Goal: Task Accomplishment & Management: Manage account settings

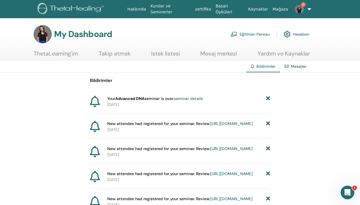
click at [186, 98] on link "seminar details" at bounding box center [188, 98] width 29 height 5
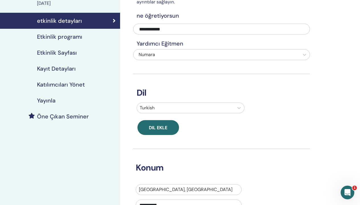
scroll to position [1, 0]
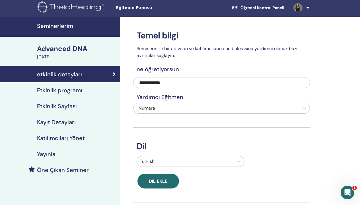
click at [64, 122] on h4 "Kayıt Detayları" at bounding box center [56, 122] width 39 height 7
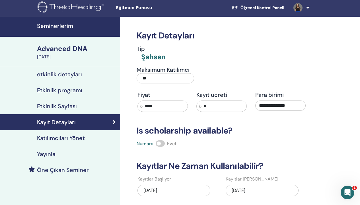
click at [53, 136] on h4 "Katılımcıları Yönet" at bounding box center [61, 137] width 48 height 7
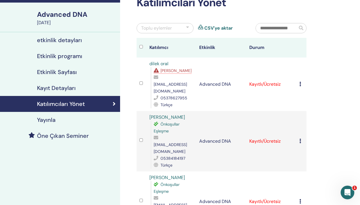
scroll to position [38, 0]
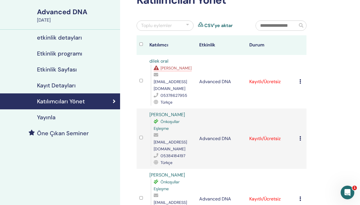
click at [179, 67] on span "Eksik Önkoşullar" at bounding box center [175, 67] width 31 height 5
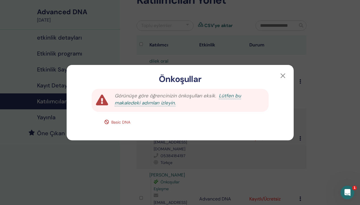
click at [240, 97] on link "Lütfen bu makaledeki adımları izleyin." at bounding box center [178, 99] width 126 height 14
click at [281, 74] on button "button" at bounding box center [282, 75] width 9 height 9
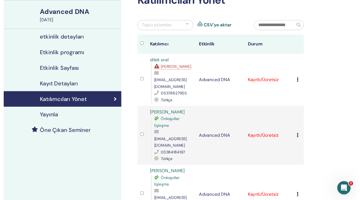
scroll to position [0, 0]
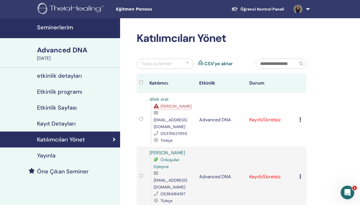
click at [55, 172] on h4 "Öne Çıkan Seminer" at bounding box center [63, 171] width 52 height 7
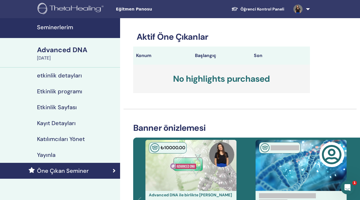
click at [306, 9] on link at bounding box center [299, 9] width 23 height 18
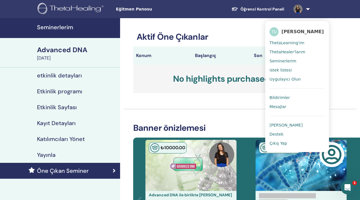
click at [286, 59] on span "Seminerlerim" at bounding box center [282, 61] width 27 height 5
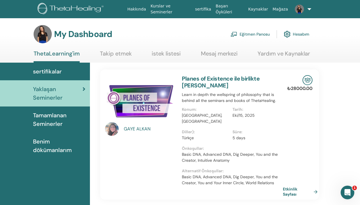
click at [53, 120] on span "Tamamlanan Seminerler" at bounding box center [59, 119] width 52 height 17
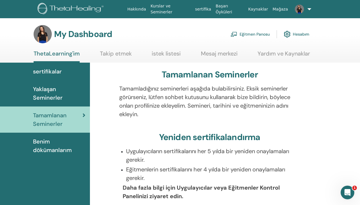
click at [47, 70] on span "sertifikalar" at bounding box center [47, 71] width 29 height 9
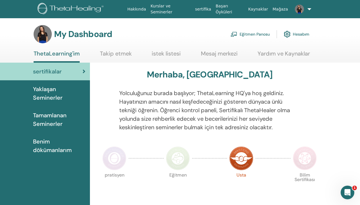
click at [248, 33] on link "Eğitmen Panosu" at bounding box center [249, 34] width 39 height 13
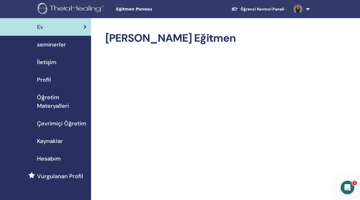
click at [54, 44] on span "seminerler" at bounding box center [51, 44] width 29 height 9
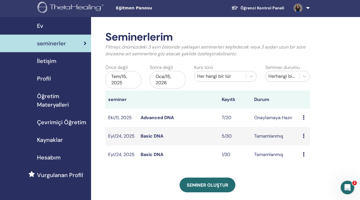
scroll to position [2, 0]
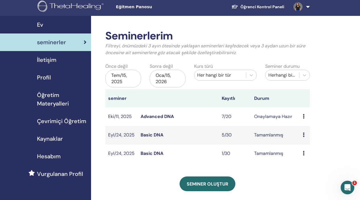
click at [304, 136] on icon at bounding box center [303, 135] width 2 height 5
click at [304, 136] on div "Ön izleme katılımcılar" at bounding box center [308, 145] width 33 height 18
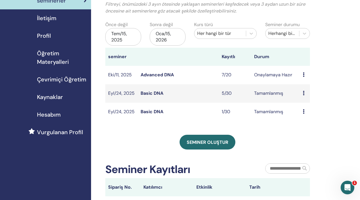
click at [158, 112] on link "Basic DNA" at bounding box center [151, 112] width 23 height 6
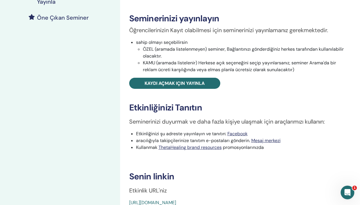
scroll to position [40, 0]
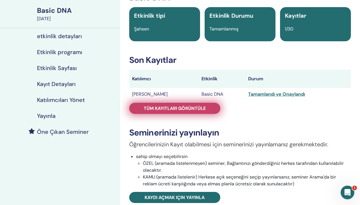
click at [186, 107] on span "Tüm kayıtları görüntüle" at bounding box center [175, 108] width 62 height 6
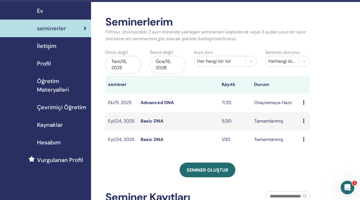
scroll to position [1, 0]
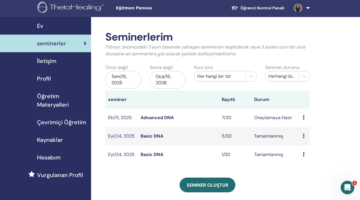
click at [123, 80] on div "Tem/15, 2025" at bounding box center [123, 80] width 36 height 18
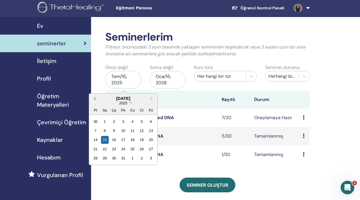
click at [95, 98] on span "Previous Month" at bounding box center [95, 98] width 0 height 6
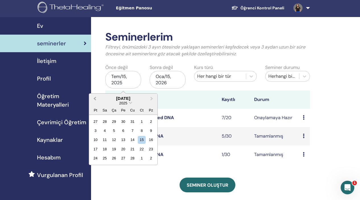
click at [95, 98] on span "Previous Month" at bounding box center [95, 98] width 0 height 6
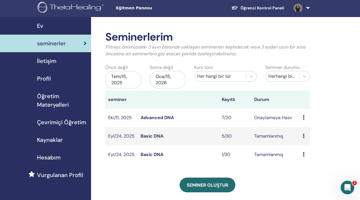
click at [340, 85] on div "Seminerlerim Filtreyi, önümüzdeki 3 ayın ötesinde yaklaşan seminerleri keşfedec…" at bounding box center [226, 168] width 270 height 302
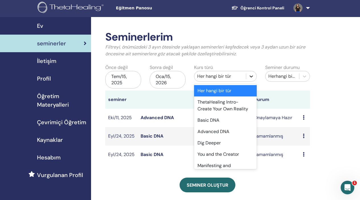
click at [251, 80] on div at bounding box center [251, 76] width 10 height 10
click at [224, 119] on div "Basic DNA" at bounding box center [225, 120] width 63 height 11
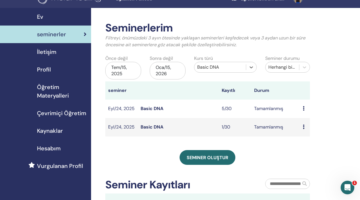
scroll to position [32, 0]
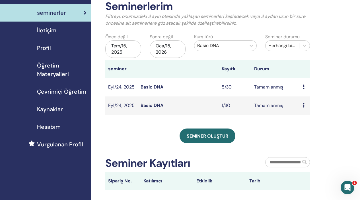
click at [128, 48] on div "Tem/15, 2025" at bounding box center [123, 49] width 36 height 18
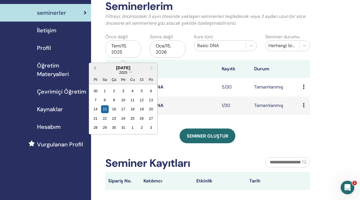
click at [95, 68] on span "Previous Month" at bounding box center [95, 68] width 0 height 6
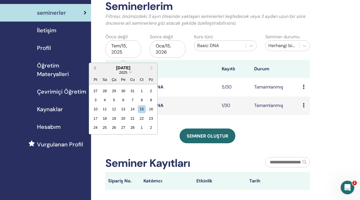
click at [95, 68] on span "Previous Month" at bounding box center [95, 68] width 0 height 6
click at [267, 132] on div "Seminer oluştur" at bounding box center [207, 136] width 204 height 15
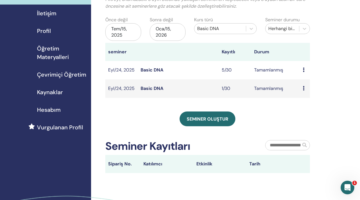
scroll to position [16, 0]
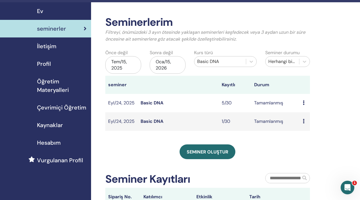
click at [128, 65] on div "Tem/15, 2025" at bounding box center [123, 65] width 36 height 18
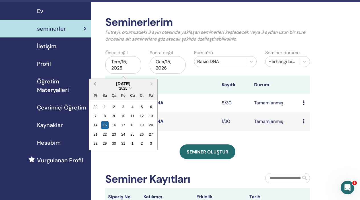
click at [95, 84] on span "Previous Month" at bounding box center [95, 84] width 0 height 6
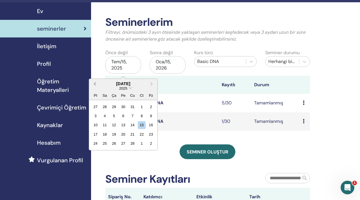
click at [95, 84] on span "Previous Month" at bounding box center [95, 84] width 0 height 6
click at [113, 107] on div "1" at bounding box center [114, 107] width 8 height 8
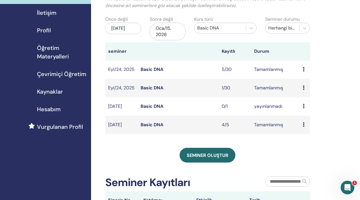
scroll to position [51, 0]
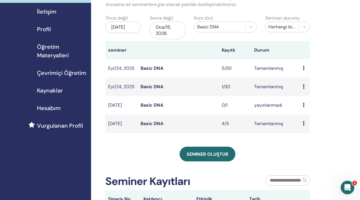
click at [156, 105] on link "Basic DNA" at bounding box center [151, 105] width 23 height 6
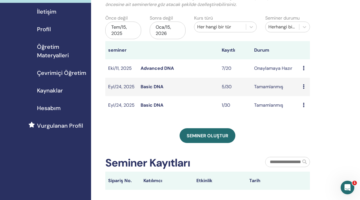
click at [303, 86] on icon at bounding box center [303, 86] width 2 height 5
click at [303, 99] on link "katılımcılar" at bounding box center [307, 99] width 23 height 6
click at [128, 30] on div "Tem/15, 2025" at bounding box center [123, 31] width 36 height 18
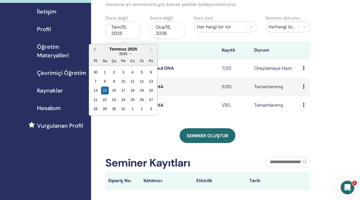
click at [95, 48] on span "Previous Month" at bounding box center [95, 49] width 0 height 6
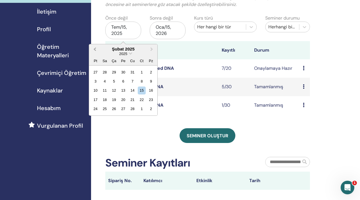
click at [95, 48] on span "Previous Month" at bounding box center [95, 49] width 0 height 6
click at [114, 71] on div "1" at bounding box center [114, 72] width 8 height 8
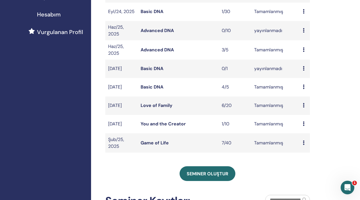
scroll to position [164, 0]
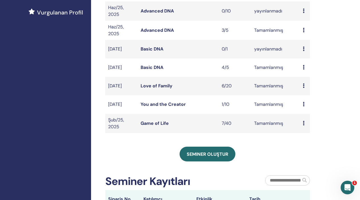
click at [303, 69] on icon at bounding box center [303, 67] width 2 height 5
click at [309, 83] on link "katılımcılar" at bounding box center [307, 82] width 23 height 6
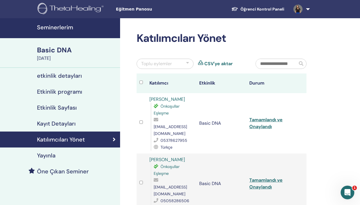
scroll to position [39, 0]
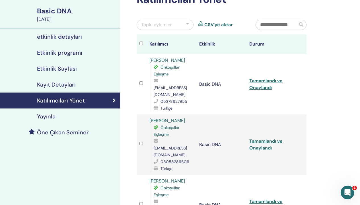
click at [263, 78] on link "Tamamlandı ve Onaylandı" at bounding box center [265, 84] width 33 height 13
click at [342, 68] on div "Katılımcıları Yönet Toplu eylemler CSV'ye aktar Katılımcı Etkinlik Durum [PERSO…" at bounding box center [240, 191] width 240 height 425
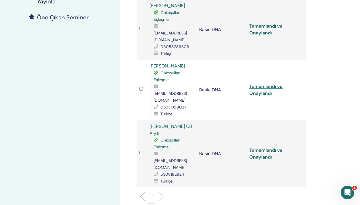
scroll to position [0, 0]
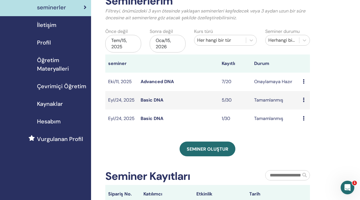
scroll to position [67, 0]
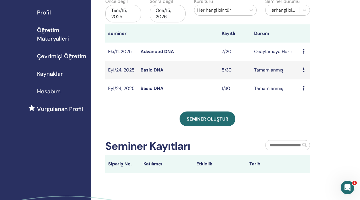
click at [304, 52] on icon at bounding box center [303, 51] width 2 height 5
click at [275, 53] on td "Onaylamaya Hazır" at bounding box center [275, 52] width 49 height 18
click at [303, 50] on icon at bounding box center [303, 51] width 2 height 5
click at [312, 62] on link "Düzenlemek" at bounding box center [308, 63] width 25 height 6
click at [303, 50] on icon at bounding box center [303, 51] width 2 height 5
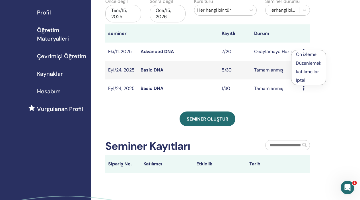
click at [307, 72] on link "katılımcılar" at bounding box center [307, 72] width 23 height 6
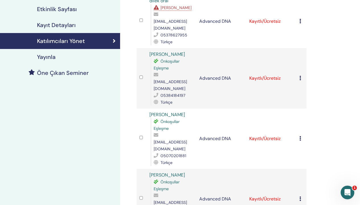
scroll to position [75, 0]
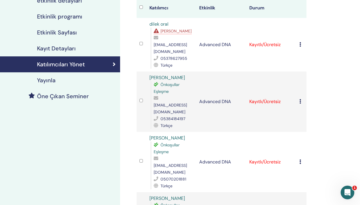
click at [177, 31] on span "[PERSON_NAME]" at bounding box center [175, 30] width 31 height 5
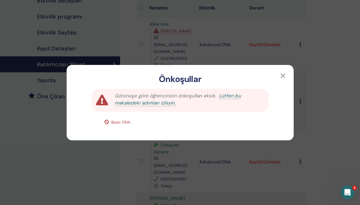
click at [241, 97] on link "Lütfen bu makaledeki adımları izleyin." at bounding box center [178, 99] width 126 height 14
click at [283, 75] on button "button" at bounding box center [282, 75] width 9 height 9
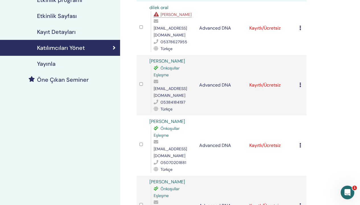
scroll to position [105, 0]
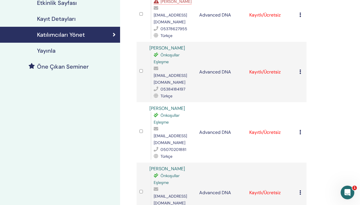
click at [300, 69] on icon at bounding box center [300, 71] width 2 height 5
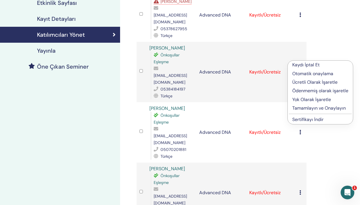
click at [317, 81] on p "Ücretli Olarak İşaretle" at bounding box center [320, 82] width 56 height 7
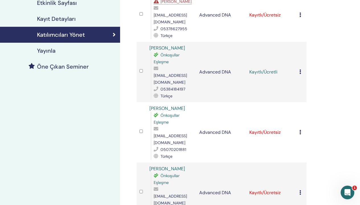
click at [300, 69] on icon at bounding box center [300, 71] width 2 height 5
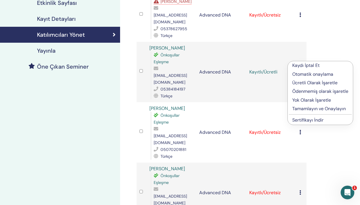
click at [309, 108] on p "Tamamlayın ve Onaylayın" at bounding box center [320, 108] width 56 height 7
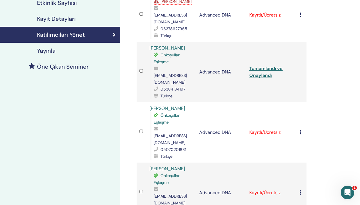
click at [274, 65] on link "Tamamlandı ve Onaylandı" at bounding box center [265, 71] width 33 height 13
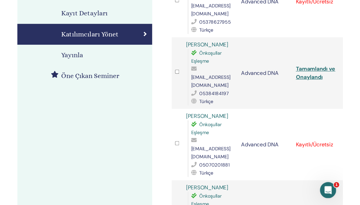
scroll to position [118, 0]
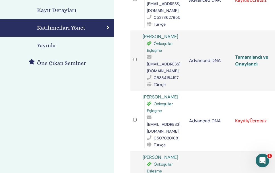
click at [261, 97] on td "Kayıtlı/Ücretsiz" at bounding box center [255, 121] width 46 height 60
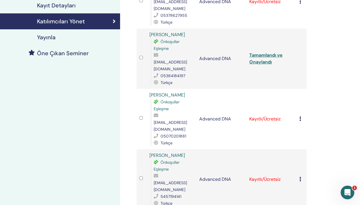
click at [300, 116] on icon at bounding box center [300, 118] width 2 height 5
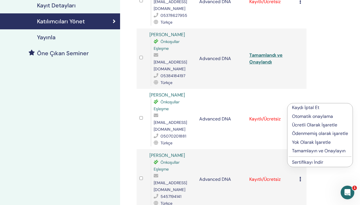
click at [309, 124] on p "Ücretli Olarak İşaretle" at bounding box center [320, 124] width 56 height 7
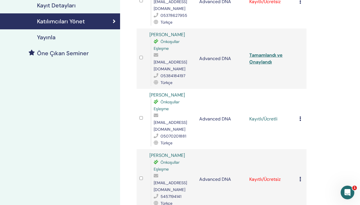
click at [300, 116] on icon at bounding box center [300, 118] width 2 height 5
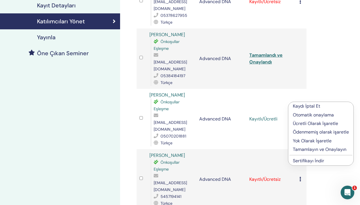
click at [312, 114] on p "Otomatik onaylama" at bounding box center [320, 114] width 56 height 7
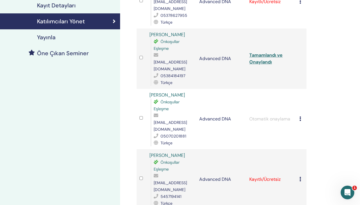
click at [299, 116] on icon at bounding box center [300, 118] width 2 height 5
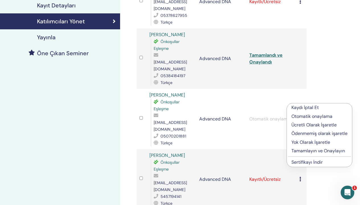
click at [313, 150] on p "Tamamlayın ve Onaylayın" at bounding box center [319, 150] width 56 height 7
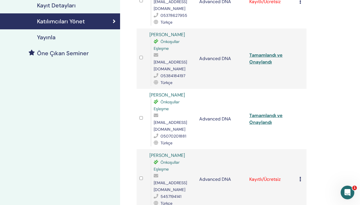
click at [262, 112] on link "Tamamlandı ve Onaylandı" at bounding box center [265, 118] width 33 height 13
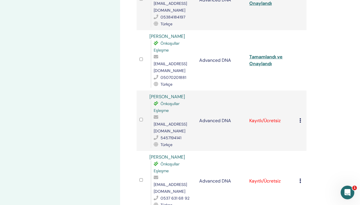
scroll to position [199, 0]
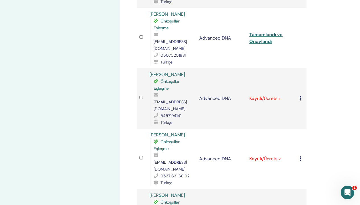
click at [300, 96] on icon at bounding box center [300, 98] width 2 height 5
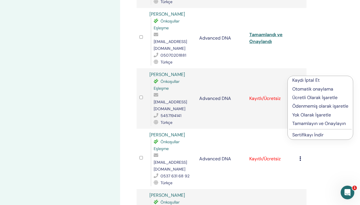
click at [324, 53] on div "Katılımcıları Yönet Toplu eylemler CSV'ye aktar Katılımcı Etkinlik Durum dilek …" at bounding box center [240, 126] width 240 height 612
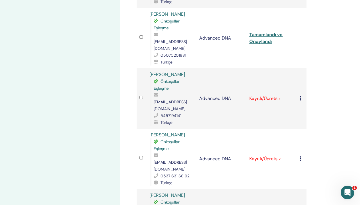
click at [299, 96] on icon at bounding box center [300, 98] width 2 height 5
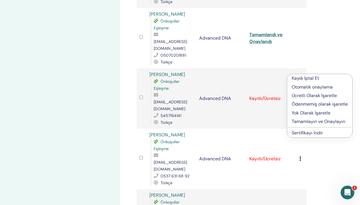
click at [319, 122] on p "Tamamlayın ve Onaylayın" at bounding box center [319, 121] width 56 height 7
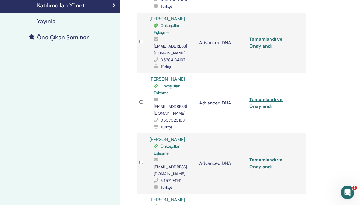
click at [264, 157] on link "Tamamlandı ve Onaylandı" at bounding box center [265, 163] width 33 height 13
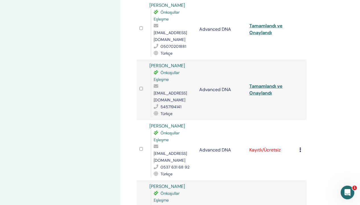
scroll to position [226, 0]
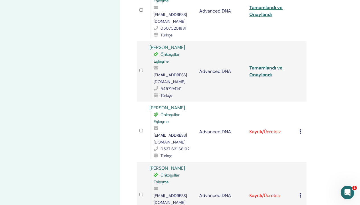
click at [299, 129] on icon at bounding box center [300, 131] width 2 height 5
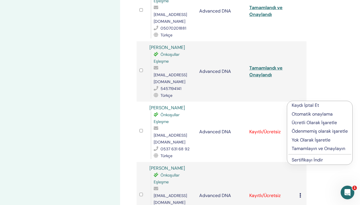
click at [309, 121] on p "Ücretli Olarak İşaretle" at bounding box center [319, 122] width 56 height 7
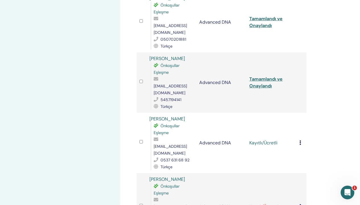
scroll to position [255, 0]
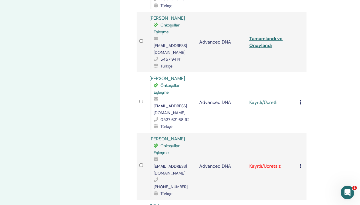
click at [299, 100] on icon at bounding box center [300, 102] width 2 height 5
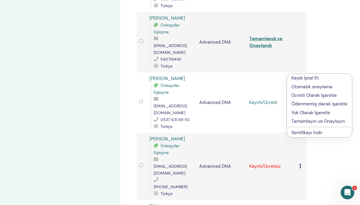
click at [314, 121] on p "Tamamlayın ve Onaylayın" at bounding box center [319, 121] width 56 height 7
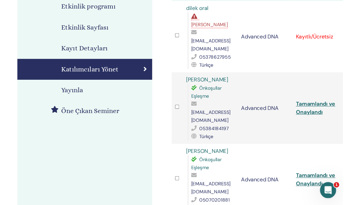
scroll to position [68, 0]
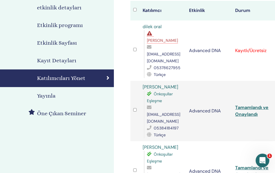
click at [254, 104] on link "Tamamlandı ve Onaylandı" at bounding box center [251, 110] width 33 height 13
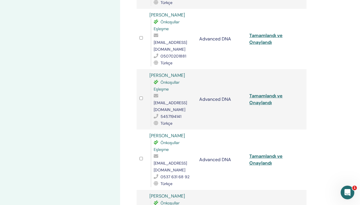
scroll to position [238, 0]
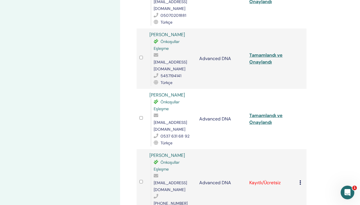
click at [267, 112] on link "Tamamlandı ve Onaylandı" at bounding box center [265, 118] width 33 height 13
click at [257, 112] on link "Tamamlandı ve Onaylandı" at bounding box center [265, 118] width 33 height 13
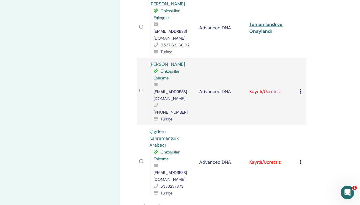
scroll to position [318, 0]
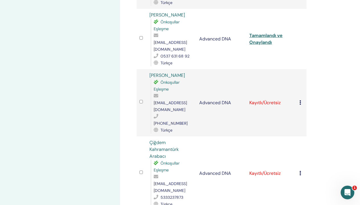
click at [300, 100] on icon at bounding box center [300, 102] width 2 height 5
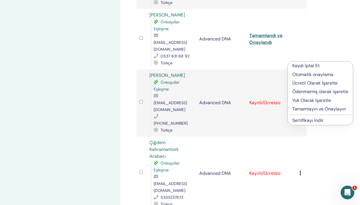
click at [327, 107] on p "Tamamlayın ve Onaylayın" at bounding box center [320, 108] width 56 height 7
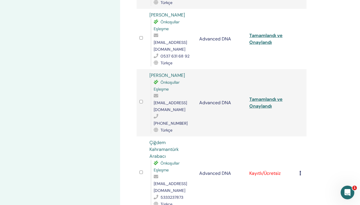
click at [300, 171] on icon at bounding box center [300, 173] width 2 height 5
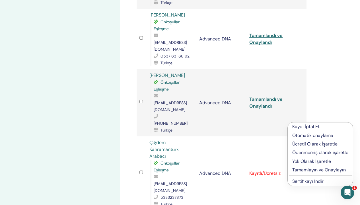
click at [312, 167] on p "Tamamlayın ve Onaylayın" at bounding box center [320, 169] width 56 height 7
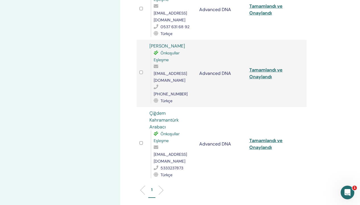
scroll to position [322, 0]
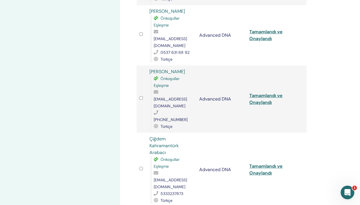
click at [267, 92] on link "Tamamlandı ve Onaylandı" at bounding box center [265, 98] width 33 height 13
click at [266, 163] on link "Tamamlandı ve Onaylandı" at bounding box center [265, 169] width 33 height 13
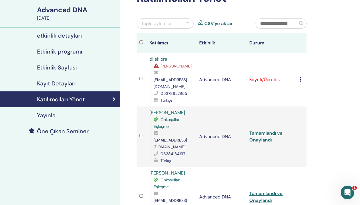
scroll to position [0, 0]
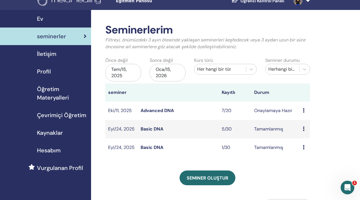
click at [304, 129] on icon at bounding box center [303, 129] width 2 height 5
click at [307, 142] on link "katılımcılar" at bounding box center [307, 142] width 23 height 6
